Goal: Navigation & Orientation: Find specific page/section

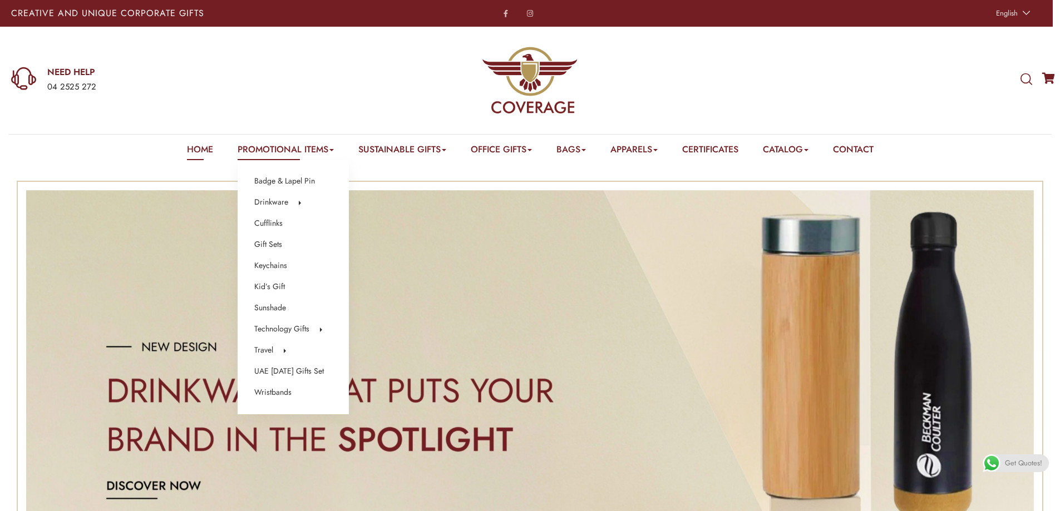
click at [320, 150] on link "Promotional Items" at bounding box center [286, 151] width 96 height 17
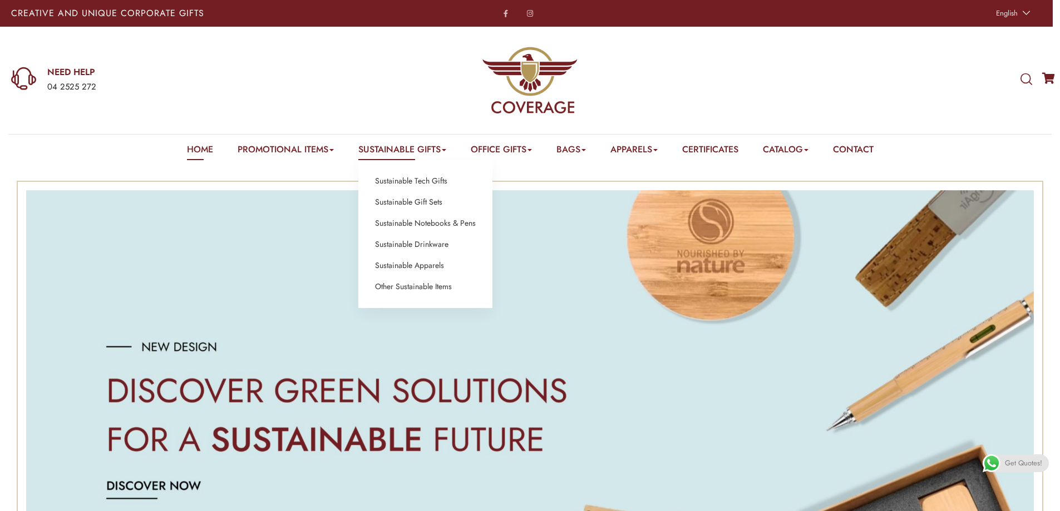
click at [414, 153] on link "Sustainable Gifts" at bounding box center [402, 151] width 88 height 17
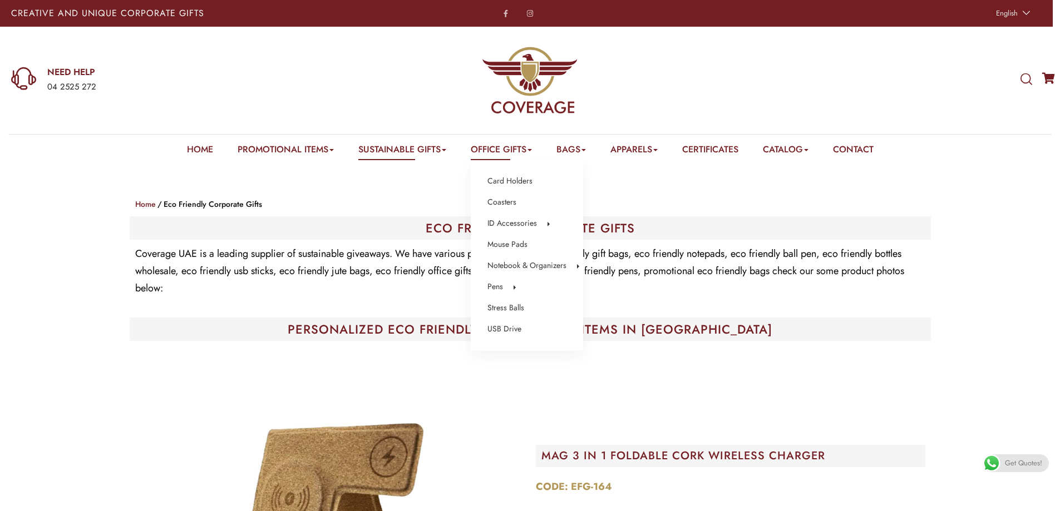
click at [505, 150] on link "Office Gifts" at bounding box center [501, 151] width 61 height 17
